Goal: Check status

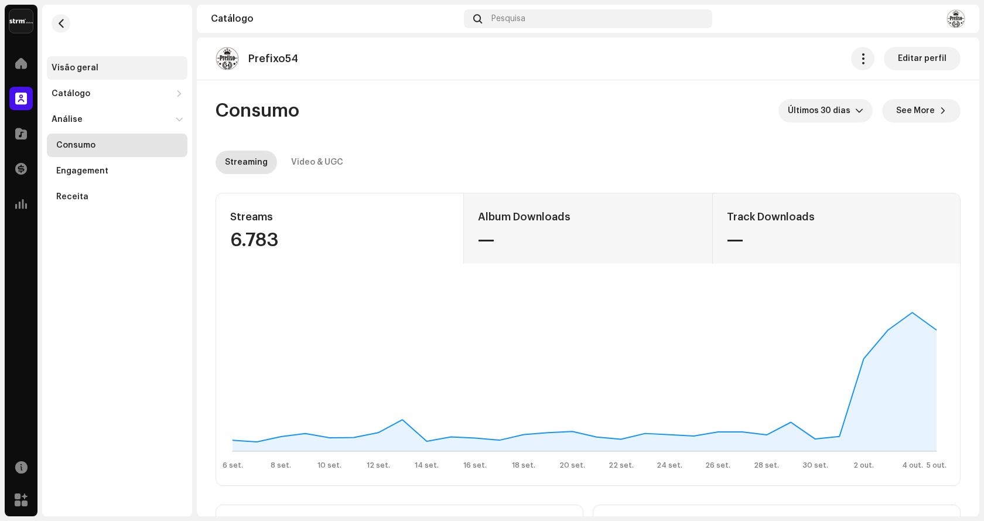
click at [79, 69] on div "Visão geral" at bounding box center [75, 67] width 47 height 9
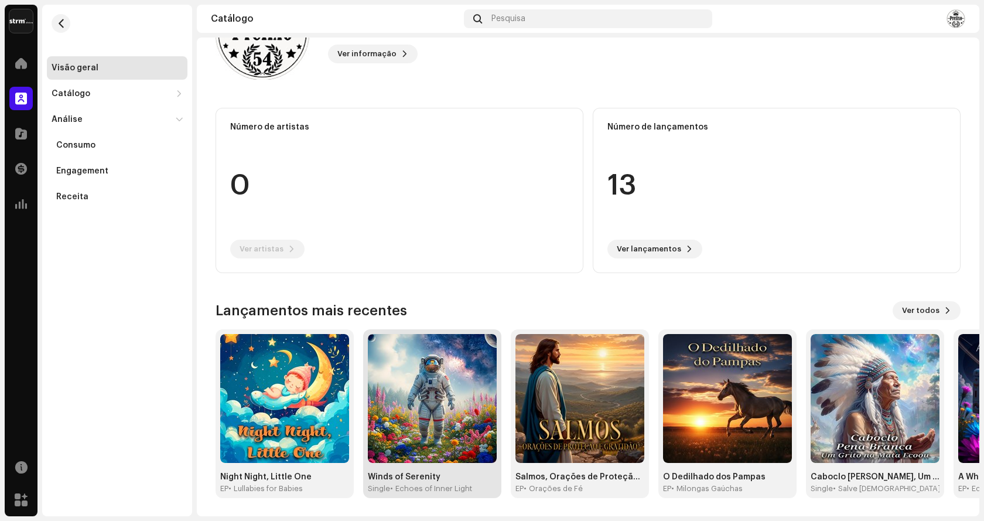
scroll to position [71, 0]
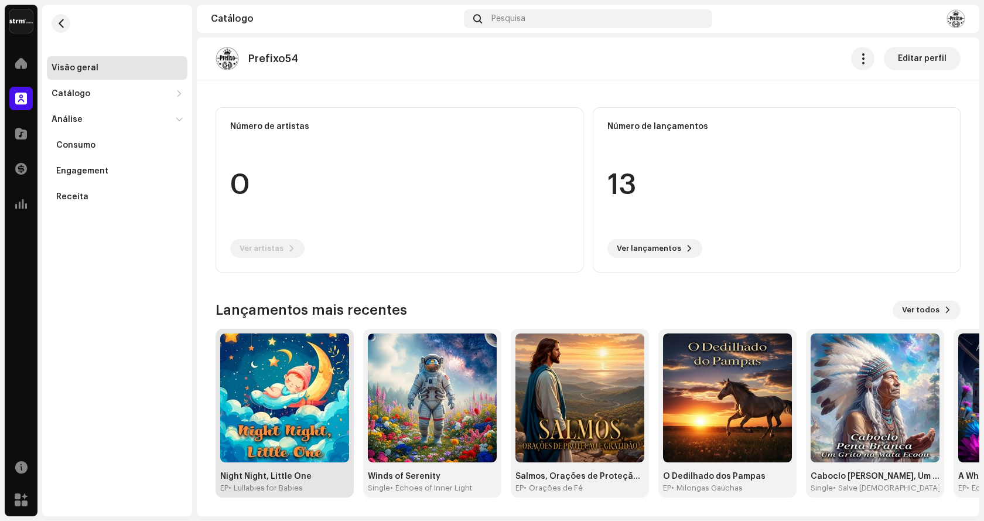
click at [281, 487] on div "• Lullabies for Babies" at bounding box center [266, 487] width 74 height 9
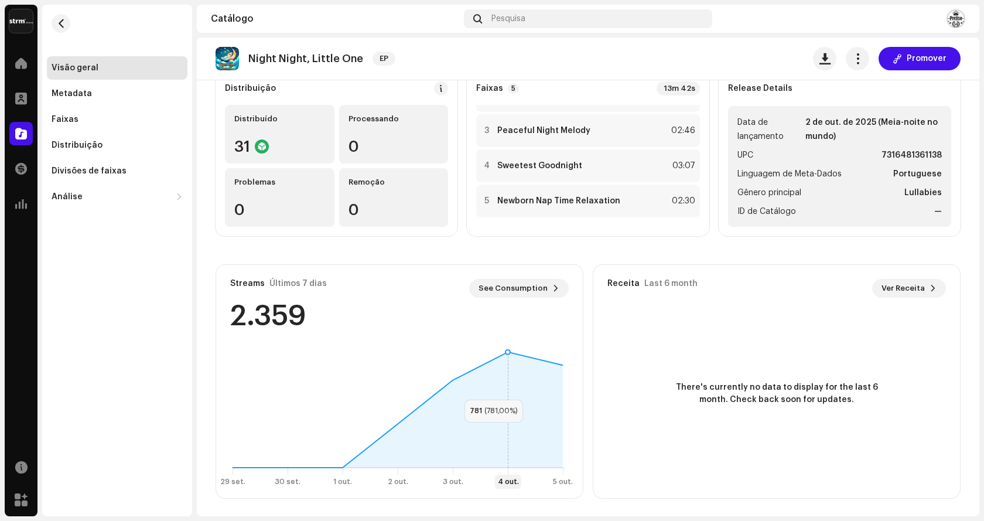
scroll to position [107, 0]
click at [525, 289] on span "See Consumption" at bounding box center [513, 286] width 69 height 23
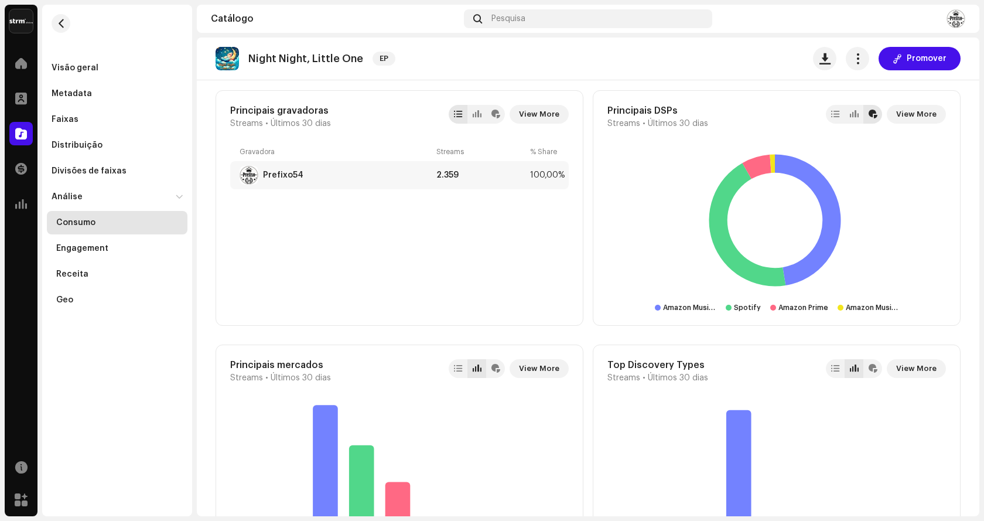
scroll to position [681, 0]
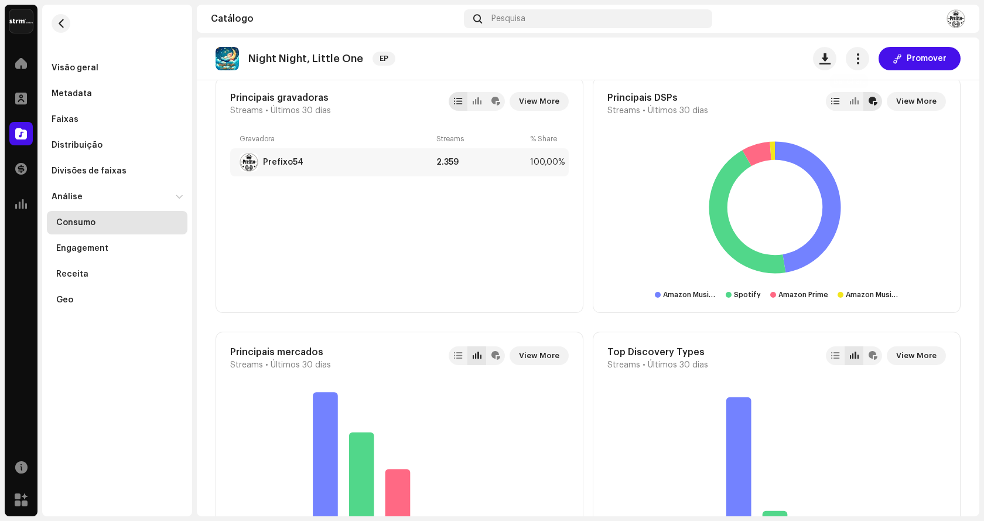
click at [839, 108] on div at bounding box center [835, 101] width 19 height 19
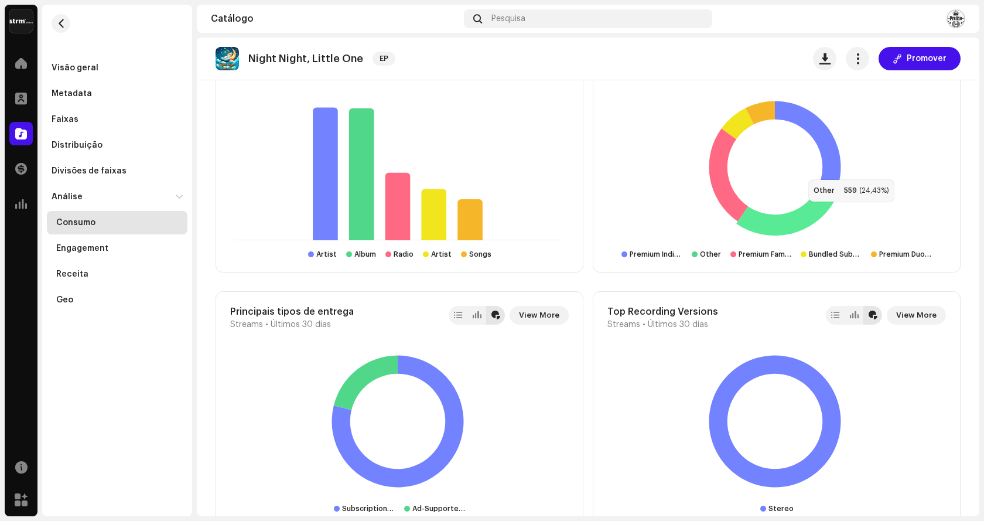
scroll to position [1260, 0]
